Goal: Task Accomplishment & Management: Use online tool/utility

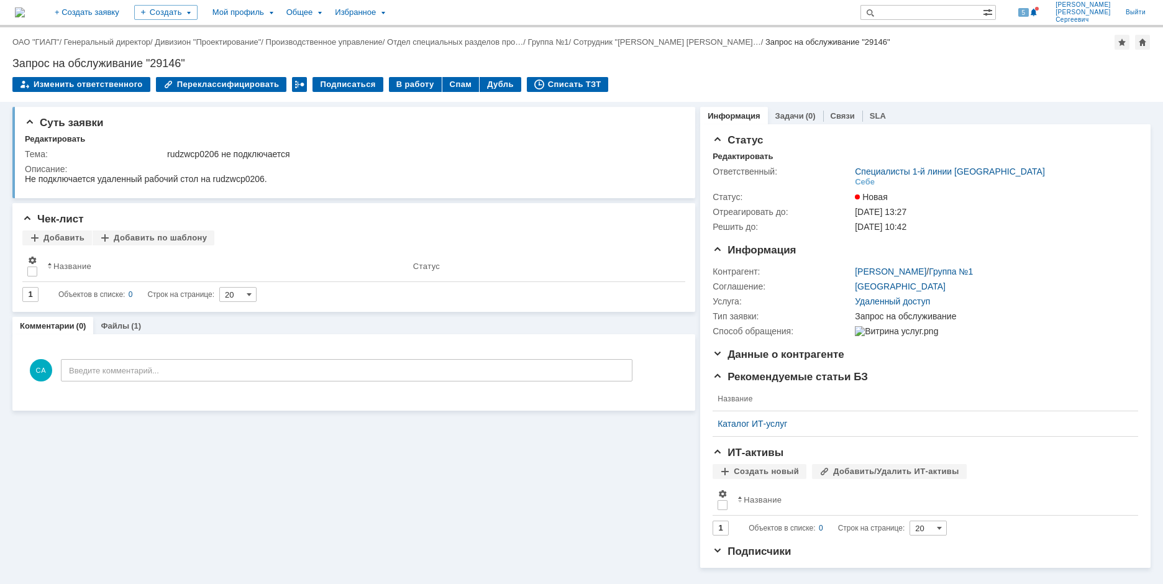
click at [855, 68] on div "Запрос на обслуживание "29146"" at bounding box center [581, 63] width 1139 height 12
click at [404, 85] on div "В работу" at bounding box center [415, 84] width 53 height 15
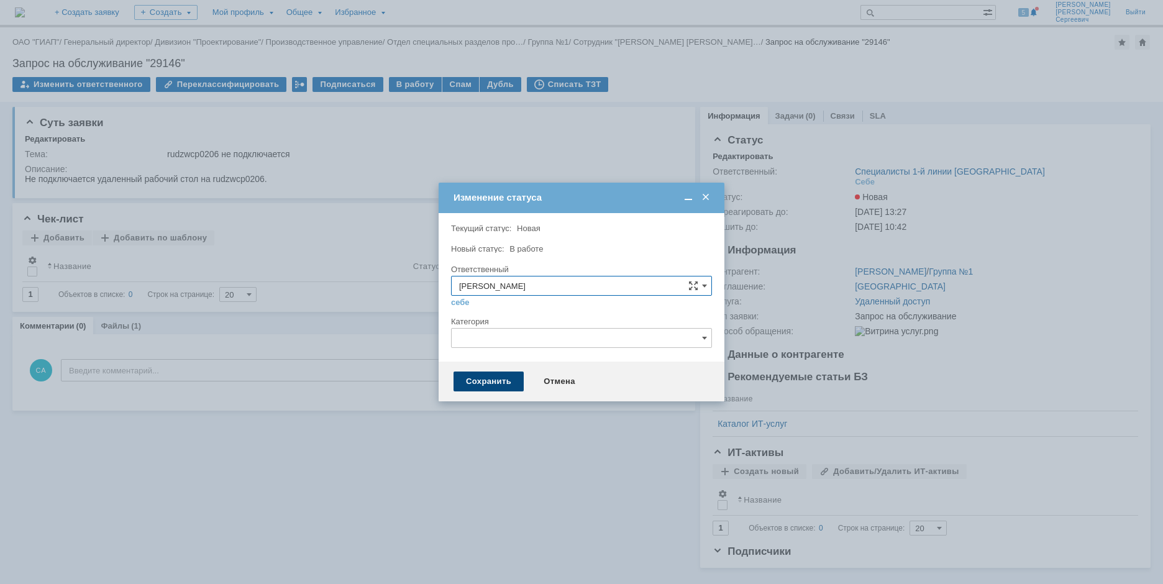
click at [477, 382] on div "Сохранить" at bounding box center [489, 382] width 70 height 20
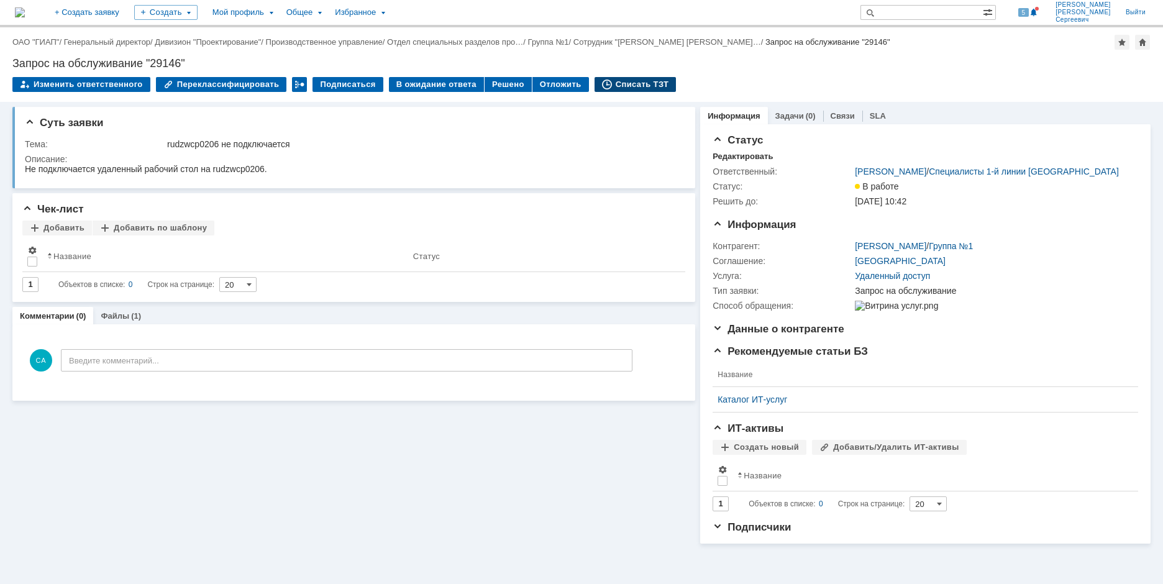
click at [620, 81] on div "Списать ТЗТ" at bounding box center [636, 84] width 82 height 15
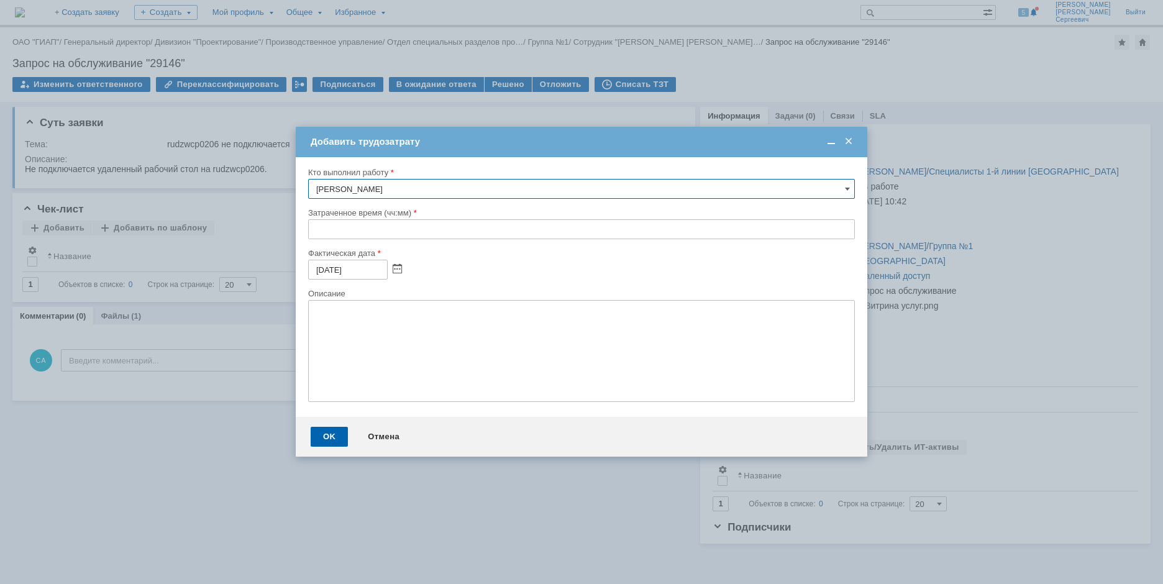
click at [315, 228] on input "text" at bounding box center [581, 229] width 547 height 20
type input "00:10"
click at [326, 438] on div "OK" at bounding box center [329, 437] width 37 height 20
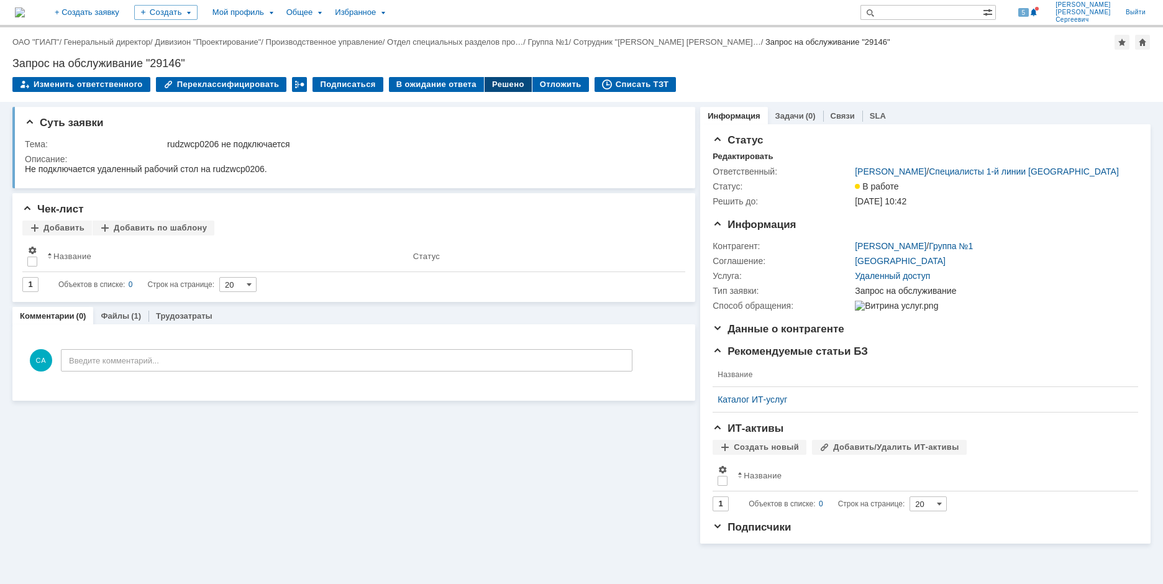
click at [505, 86] on div "Решено" at bounding box center [508, 84] width 47 height 15
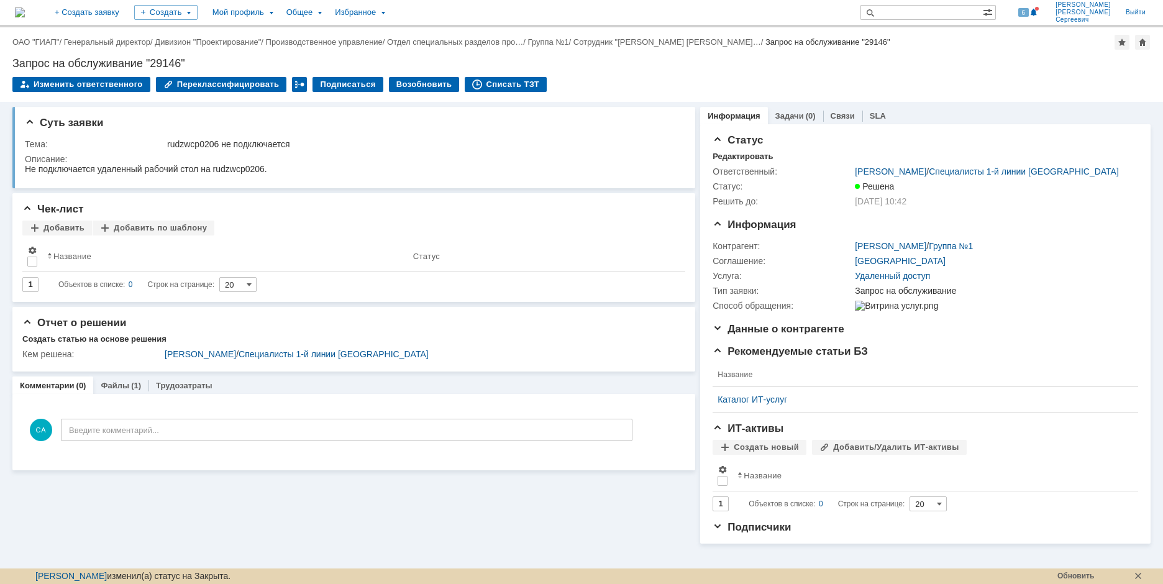
click at [974, 563] on link "29146" at bounding box center [967, 568] width 24 height 10
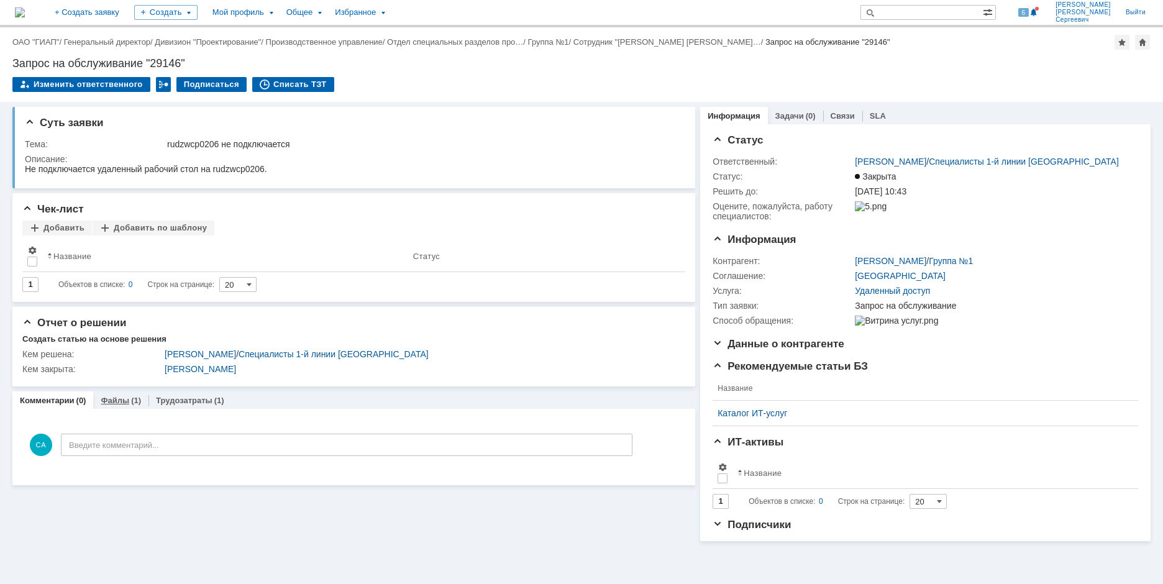
click at [122, 400] on link "Файлы" at bounding box center [115, 400] width 29 height 9
